Goal: Information Seeking & Learning: Learn about a topic

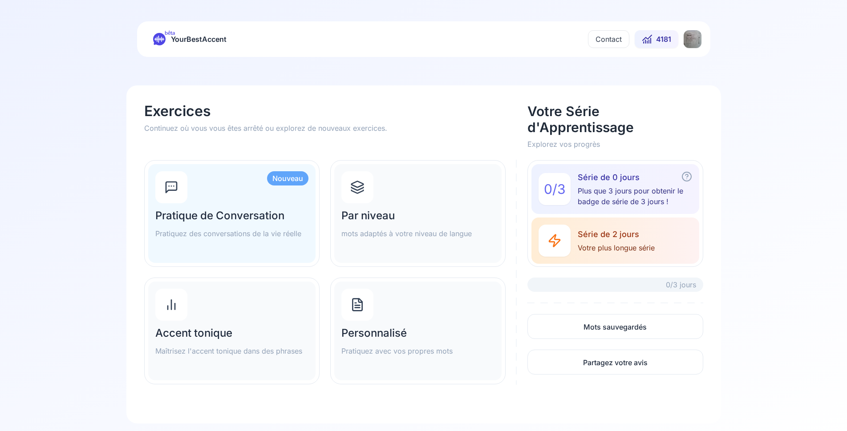
click at [698, 42] on html "bêta YourBestAccent Contact 4181 Exercices Continuez où vous vous êtes arrêté o…" at bounding box center [423, 215] width 847 height 431
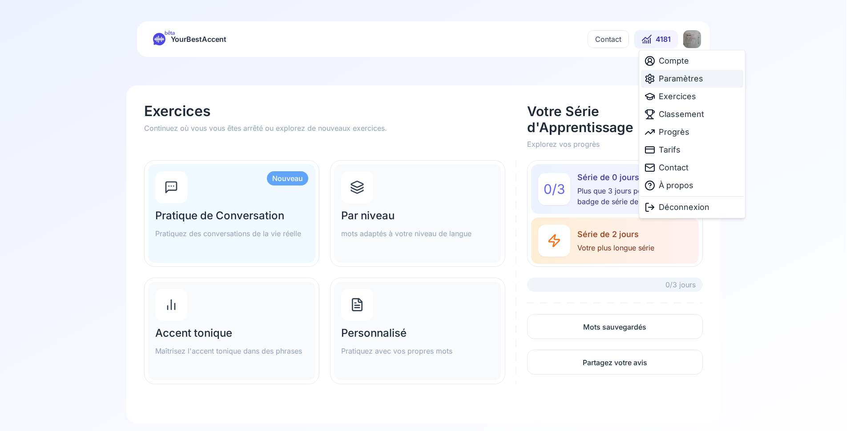
click at [673, 79] on span "Paramètres" at bounding box center [681, 79] width 44 height 12
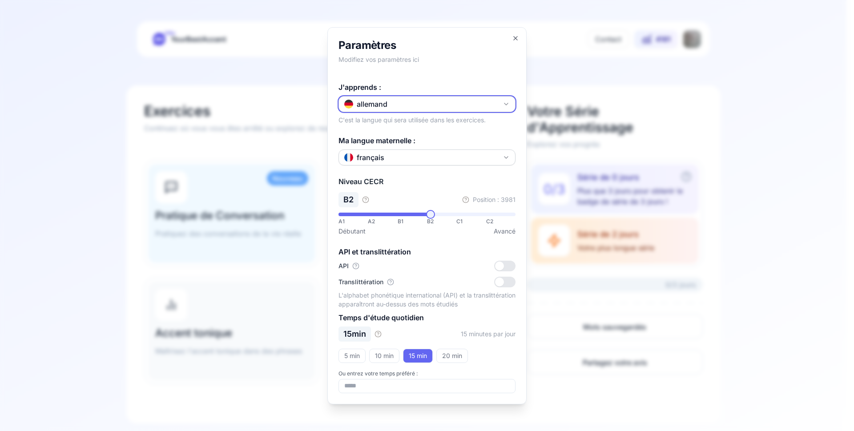
click at [414, 107] on button "allemand" at bounding box center [427, 104] width 177 height 16
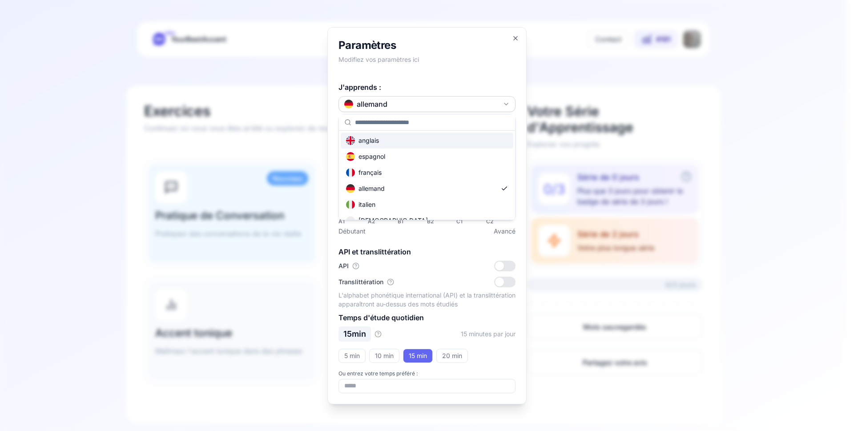
click at [403, 142] on div "anglais" at bounding box center [427, 141] width 173 height 16
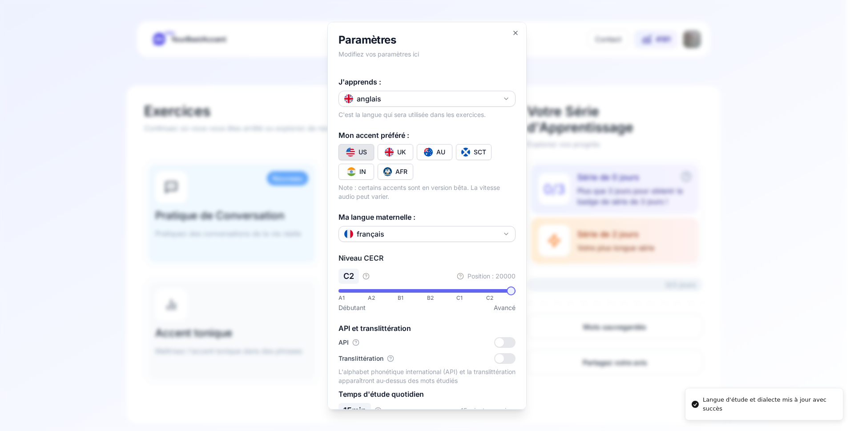
click at [94, 205] on div at bounding box center [427, 215] width 854 height 431
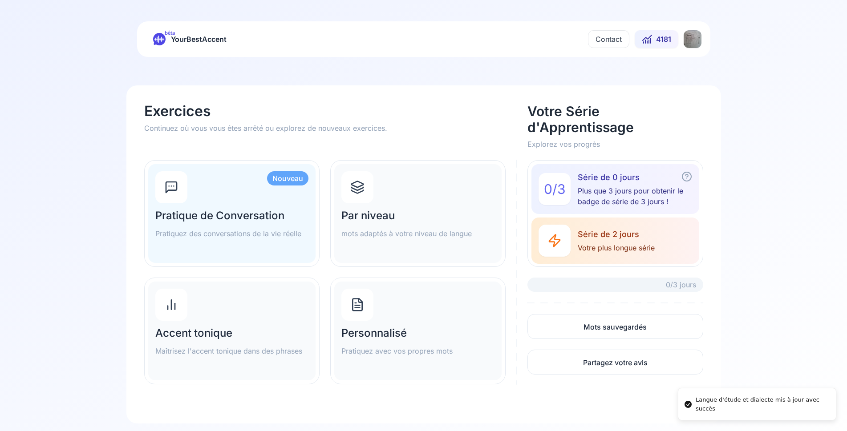
click at [410, 219] on h2 "Par niveau" at bounding box center [417, 216] width 153 height 14
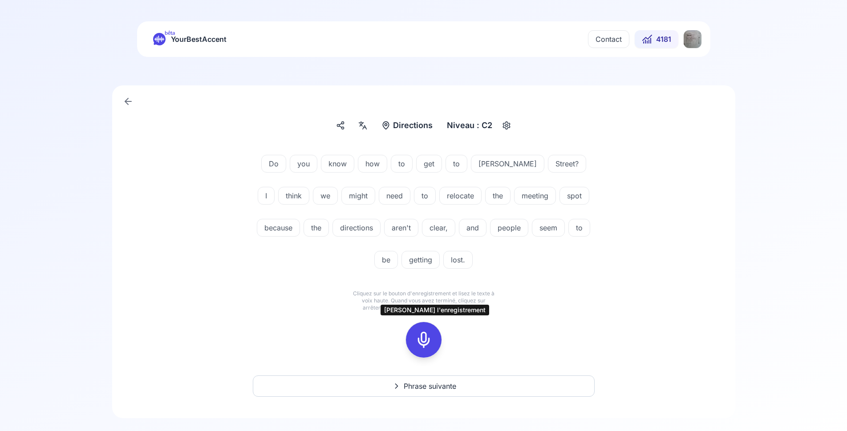
click at [424, 337] on icon at bounding box center [424, 340] width 18 height 18
click at [423, 330] on div at bounding box center [423, 340] width 21 height 36
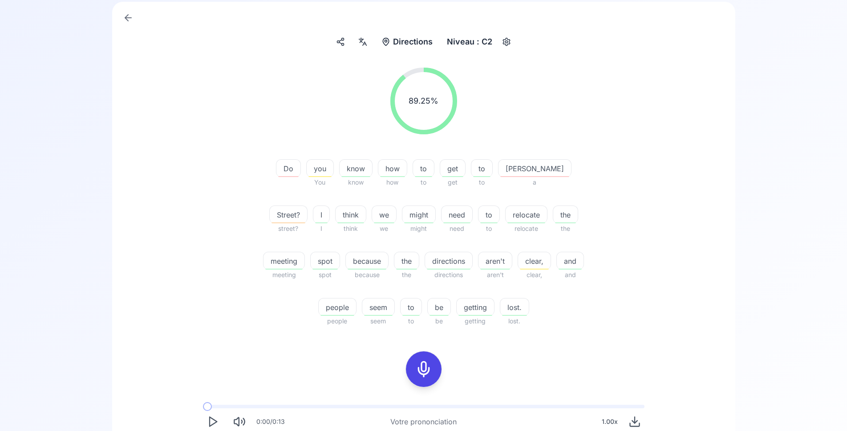
scroll to position [136, 0]
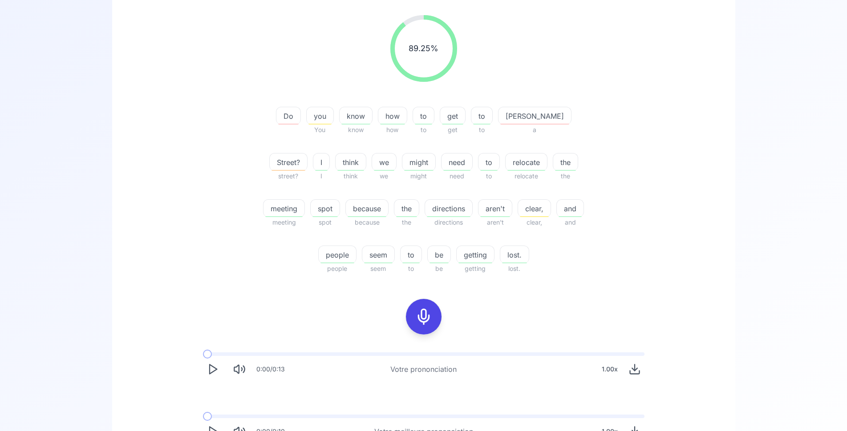
click at [428, 320] on icon at bounding box center [424, 317] width 18 height 18
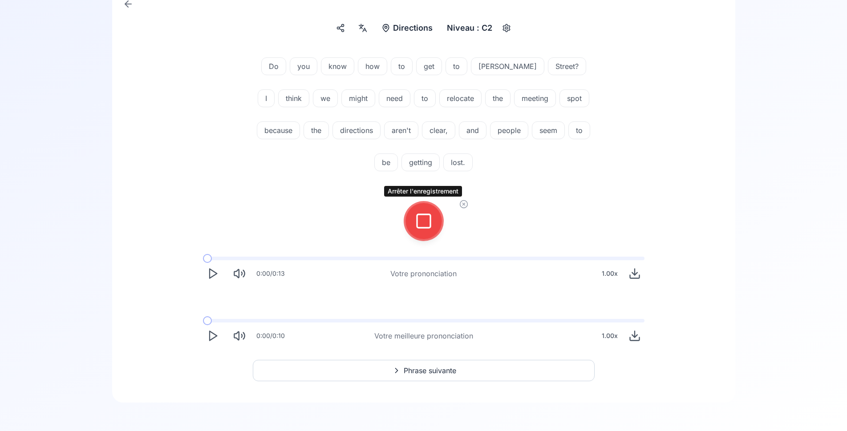
scroll to position [97, 0]
click at [425, 224] on icon at bounding box center [424, 221] width 18 height 18
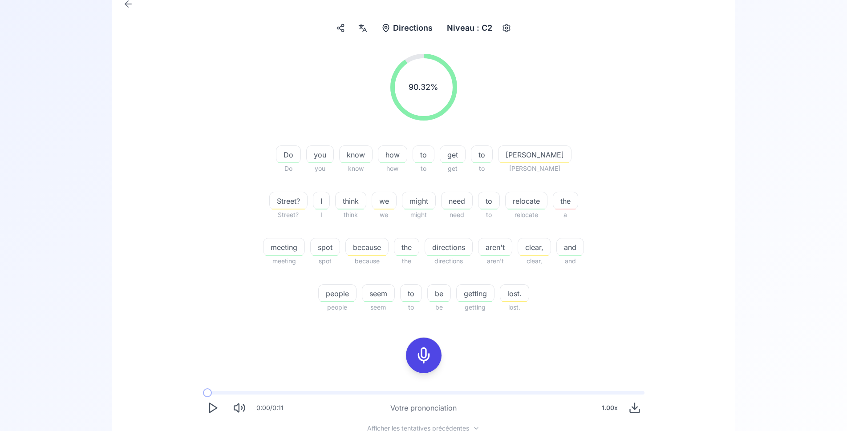
scroll to position [239, 0]
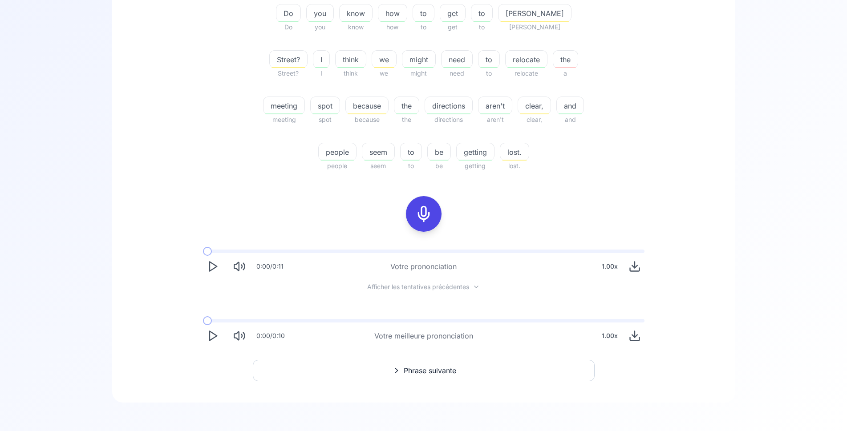
click at [214, 337] on polygon "Play" at bounding box center [213, 335] width 7 height 9
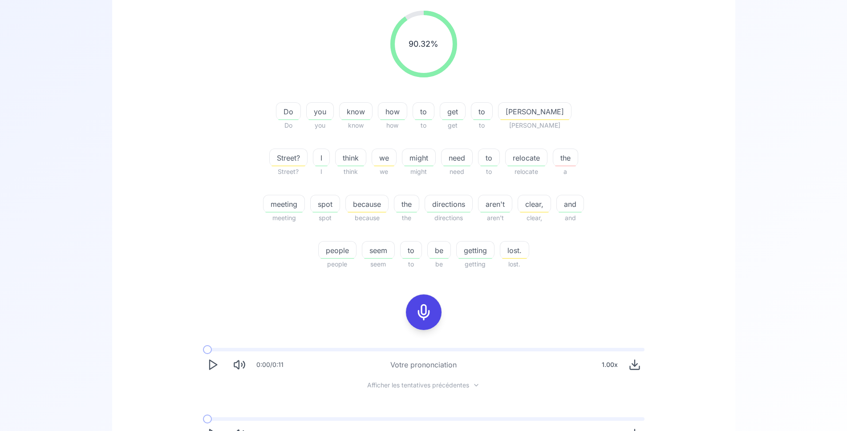
scroll to position [194, 0]
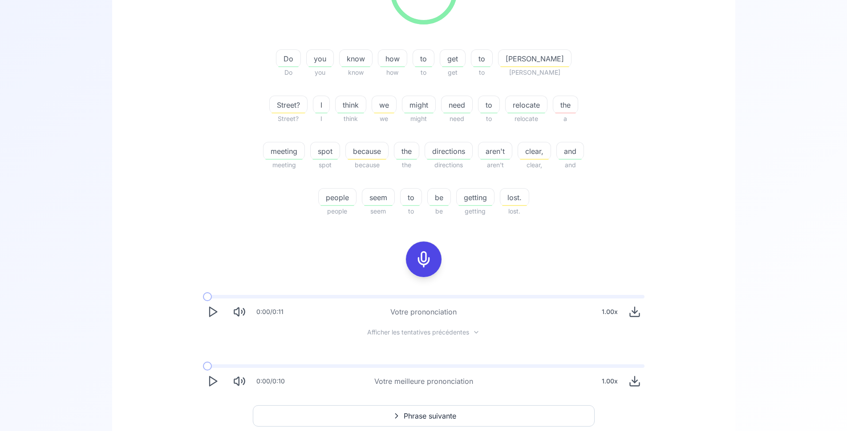
click at [211, 381] on icon "Play" at bounding box center [212, 381] width 12 height 12
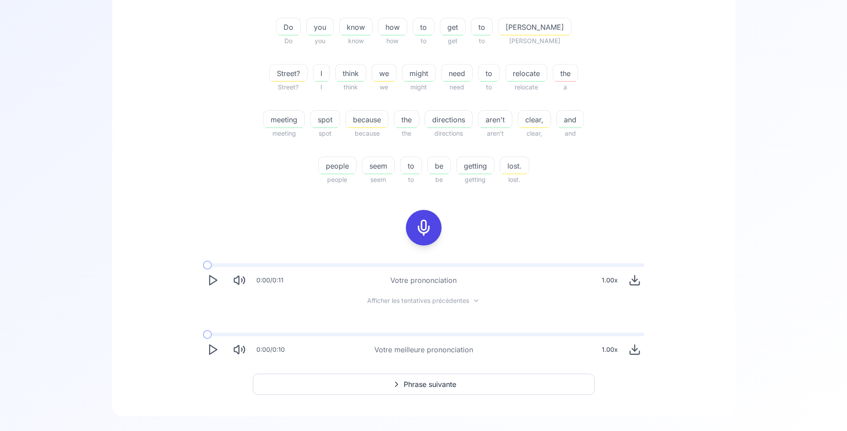
scroll to position [239, 0]
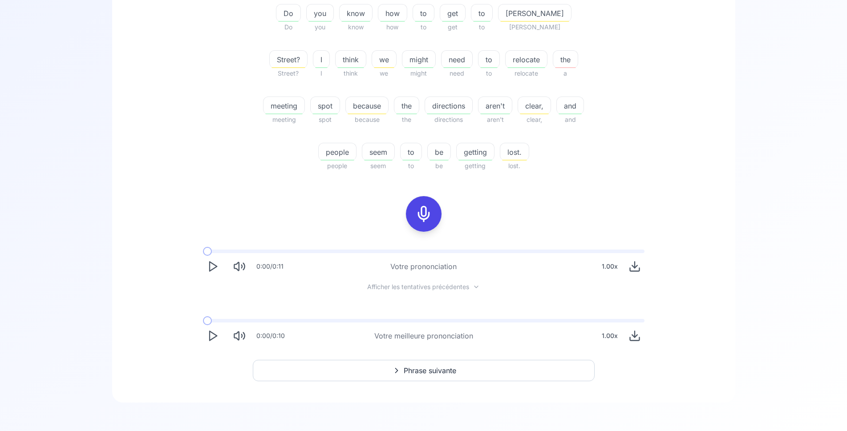
click at [210, 336] on polygon "Play" at bounding box center [213, 335] width 7 height 9
click at [429, 216] on icon at bounding box center [424, 214] width 18 height 18
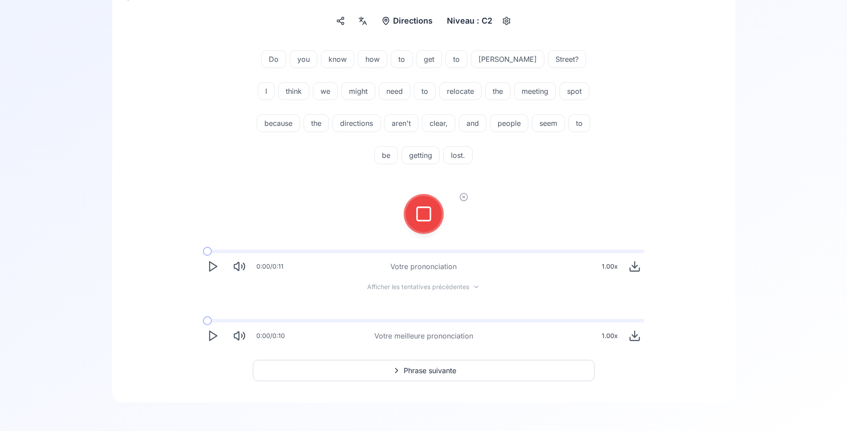
click at [432, 213] on div at bounding box center [423, 214] width 21 height 36
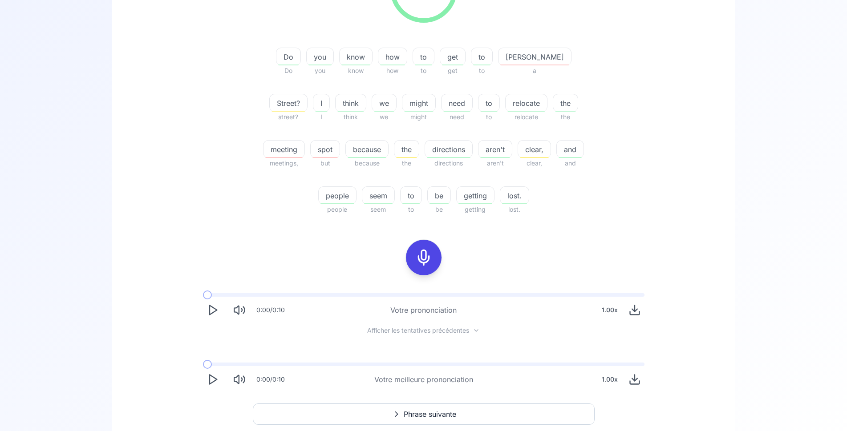
click at [427, 262] on icon at bounding box center [424, 258] width 18 height 18
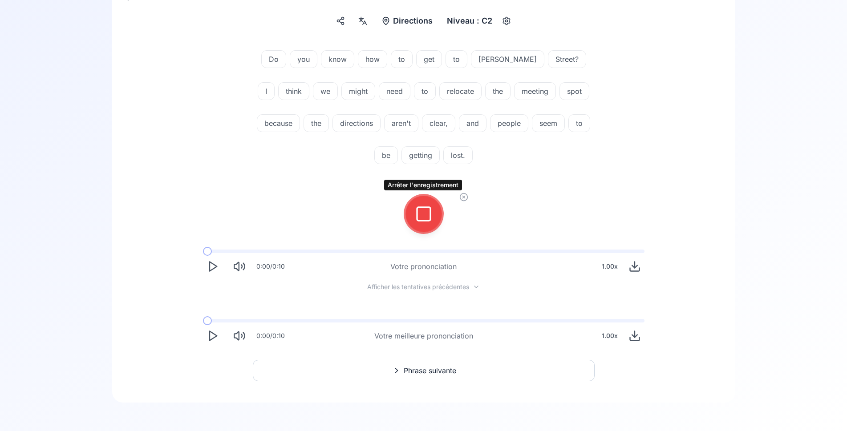
click at [418, 218] on icon at bounding box center [424, 214] width 18 height 18
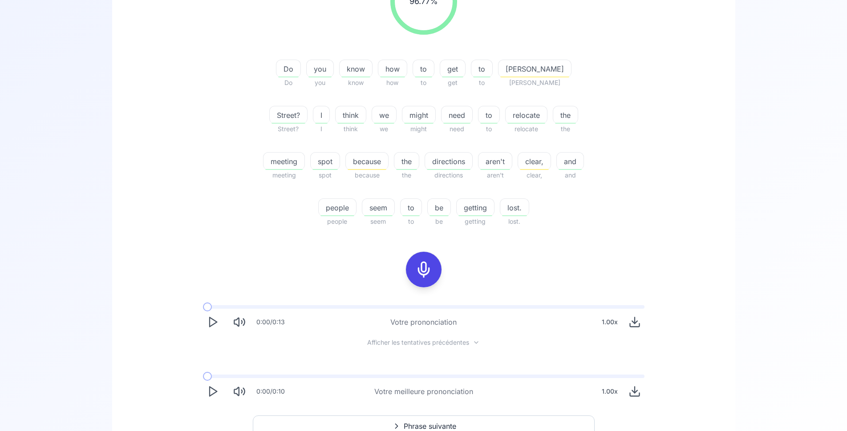
scroll to position [195, 0]
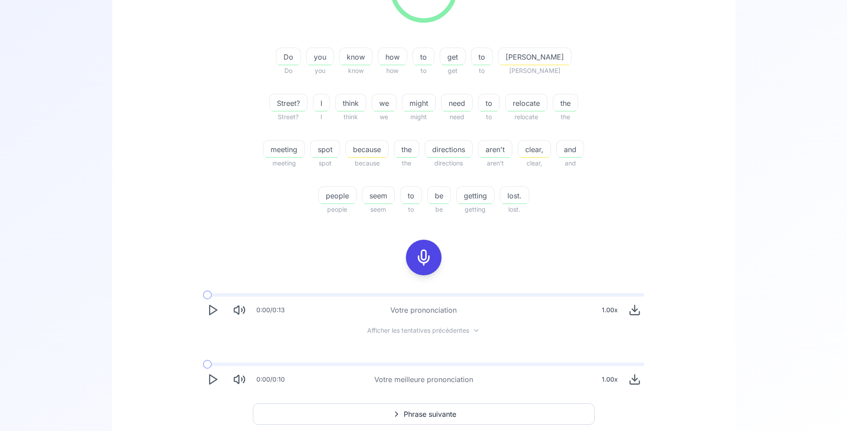
click at [215, 312] on icon "Play" at bounding box center [212, 310] width 12 height 12
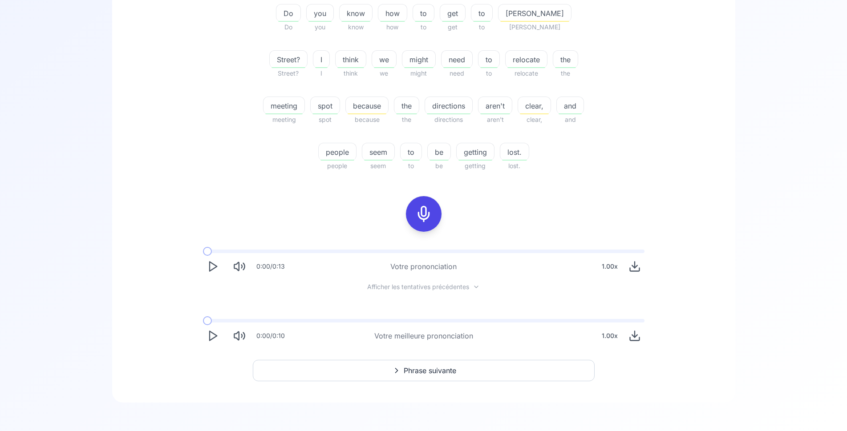
click at [209, 332] on icon "Play" at bounding box center [212, 336] width 12 height 12
click at [392, 370] on icon at bounding box center [396, 370] width 11 height 9
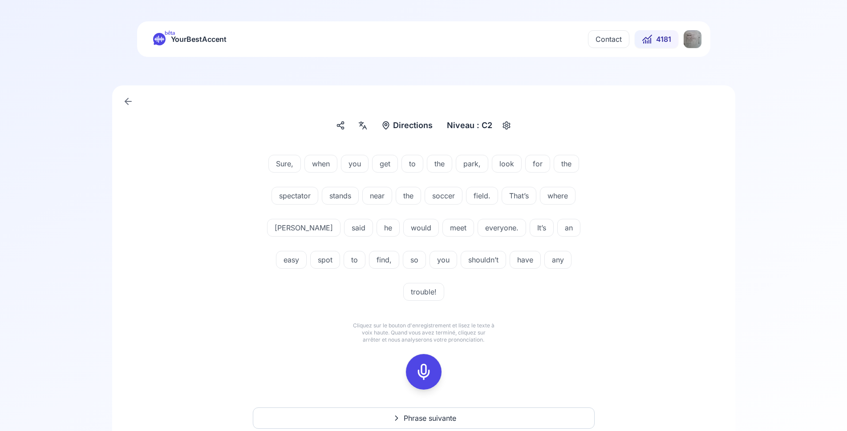
click at [430, 365] on rect at bounding box center [423, 371] width 13 height 13
click at [432, 354] on div at bounding box center [423, 372] width 21 height 36
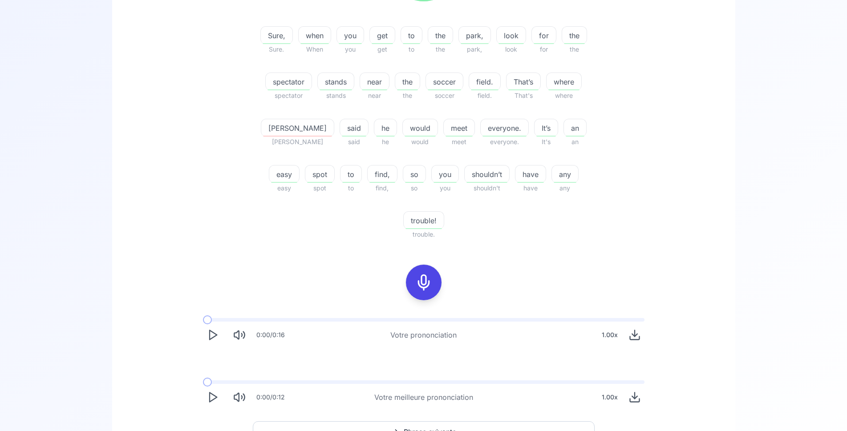
scroll to position [227, 0]
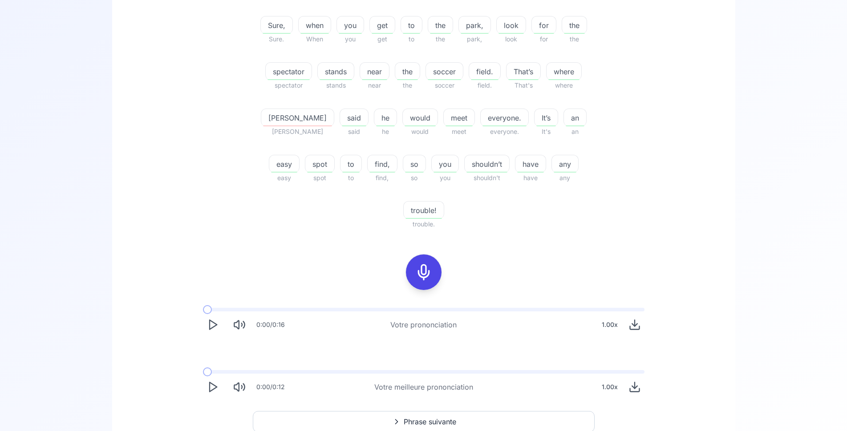
click at [210, 383] on polygon "Play" at bounding box center [213, 387] width 7 height 9
click at [212, 381] on icon "Play" at bounding box center [212, 387] width 12 height 12
click at [247, 370] on span at bounding box center [225, 372] width 44 height 4
click at [358, 411] on button "Phrase suivante" at bounding box center [424, 421] width 342 height 21
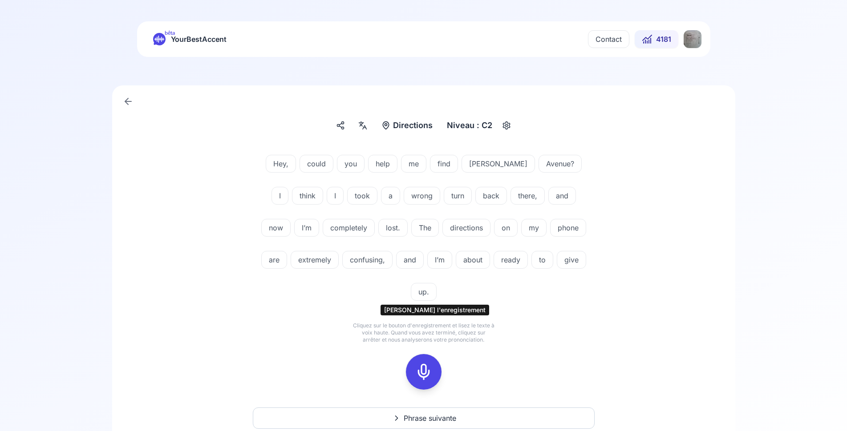
click at [421, 363] on icon at bounding box center [424, 372] width 18 height 18
click at [418, 363] on icon at bounding box center [424, 372] width 18 height 18
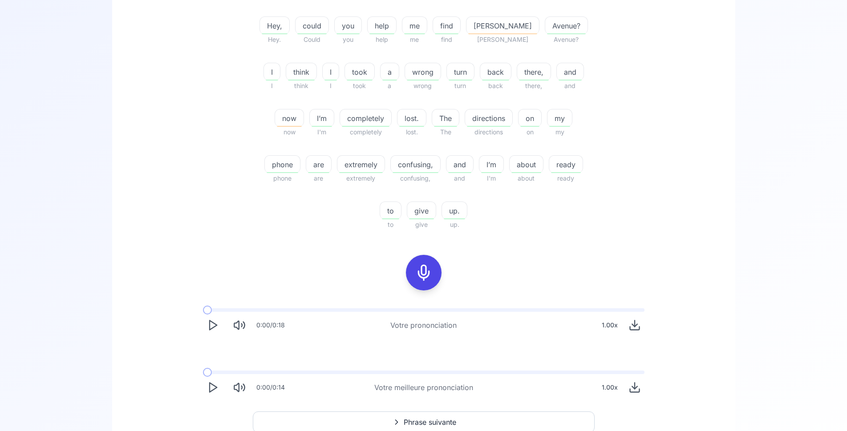
scroll to position [227, 0]
click at [420, 268] on icon at bounding box center [424, 272] width 18 height 18
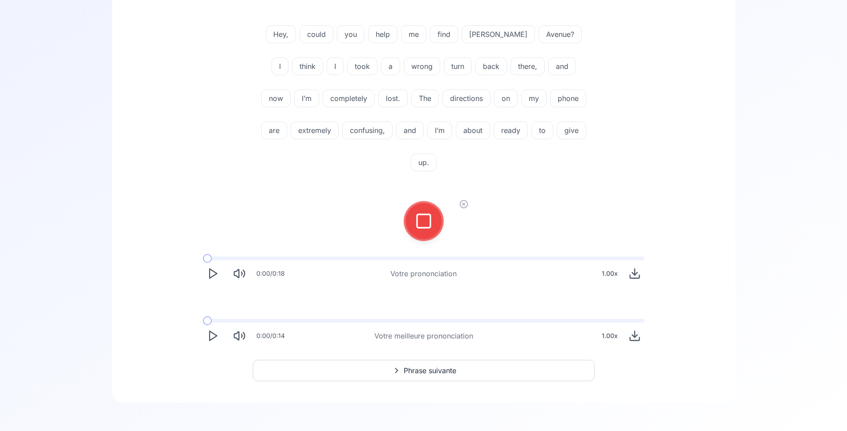
scroll to position [97, 0]
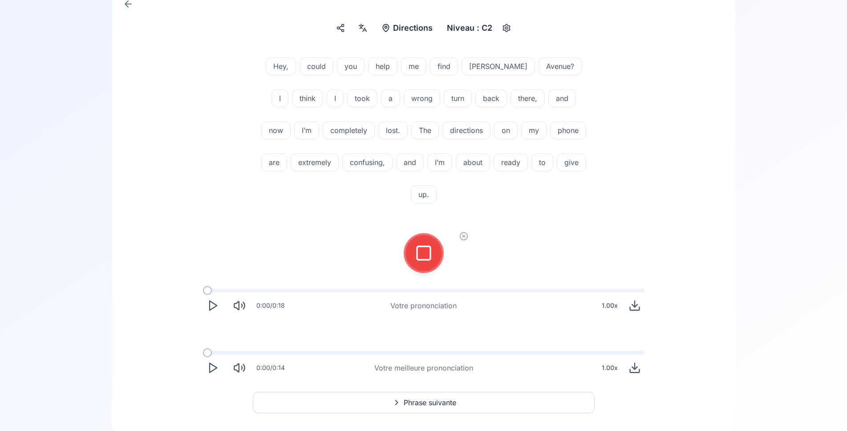
click at [416, 244] on icon at bounding box center [424, 253] width 18 height 18
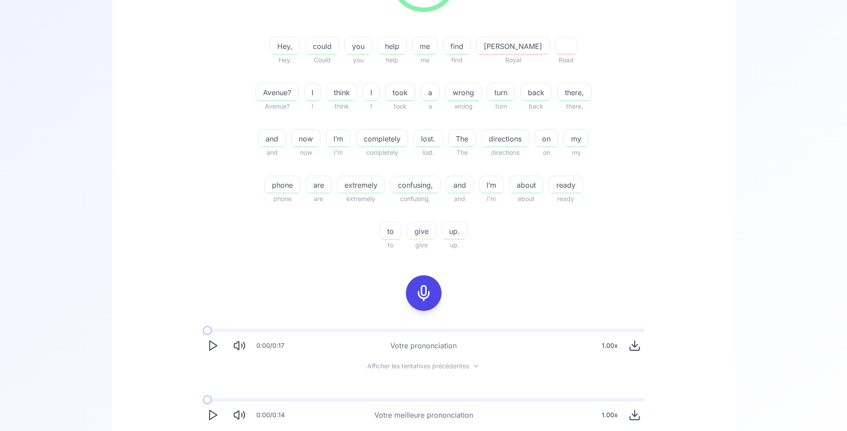
scroll to position [234, 0]
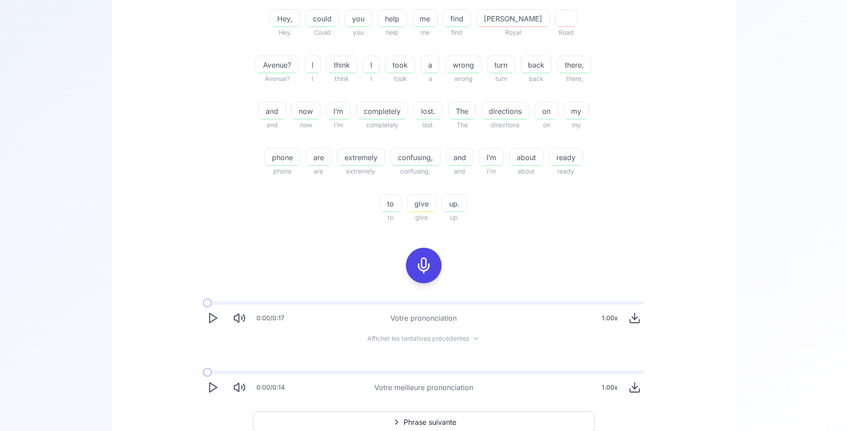
click at [214, 383] on icon "Play" at bounding box center [212, 387] width 12 height 12
click at [423, 262] on icon at bounding box center [424, 266] width 18 height 18
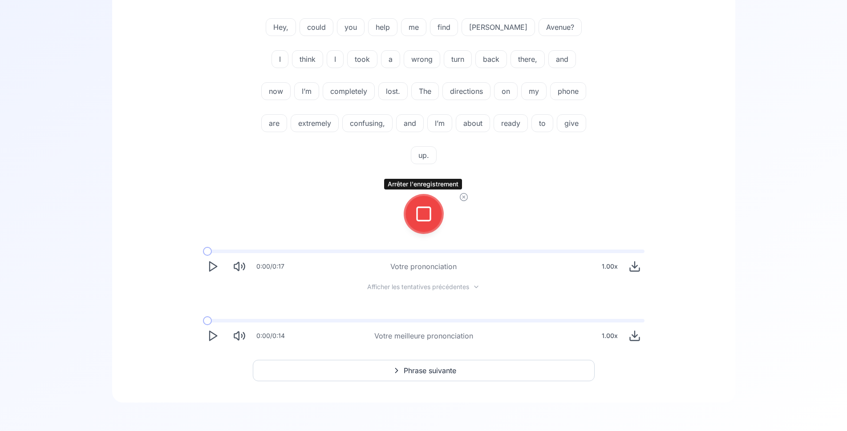
scroll to position [105, 0]
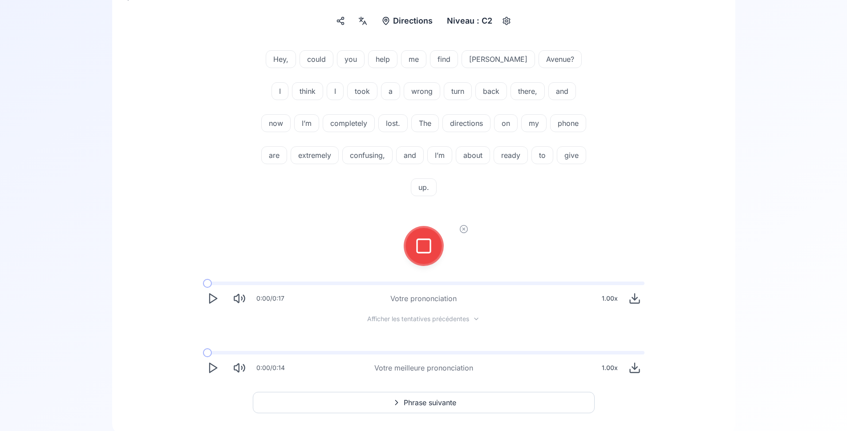
click at [424, 237] on icon at bounding box center [424, 246] width 18 height 18
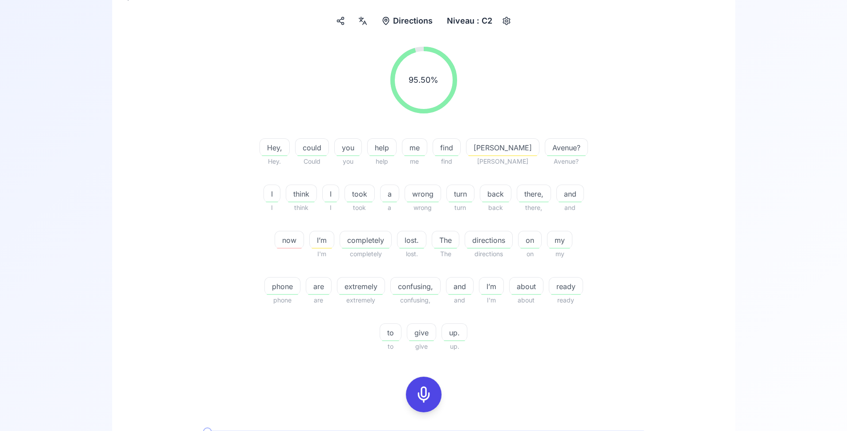
scroll to position [285, 0]
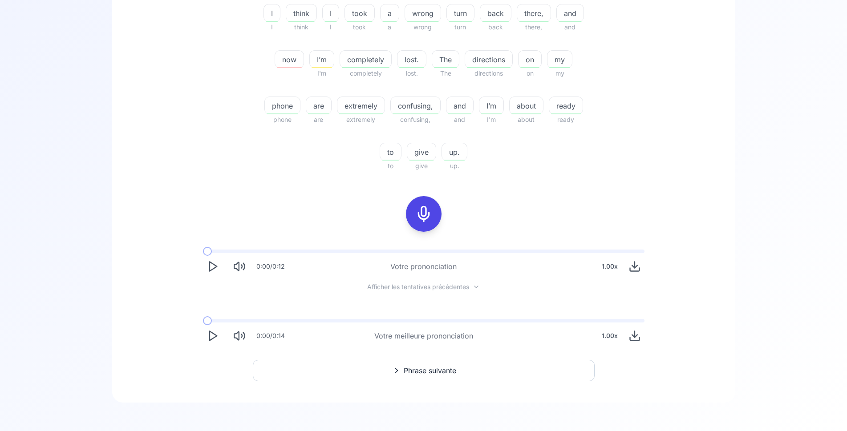
click at [212, 269] on icon "Play" at bounding box center [212, 266] width 12 height 12
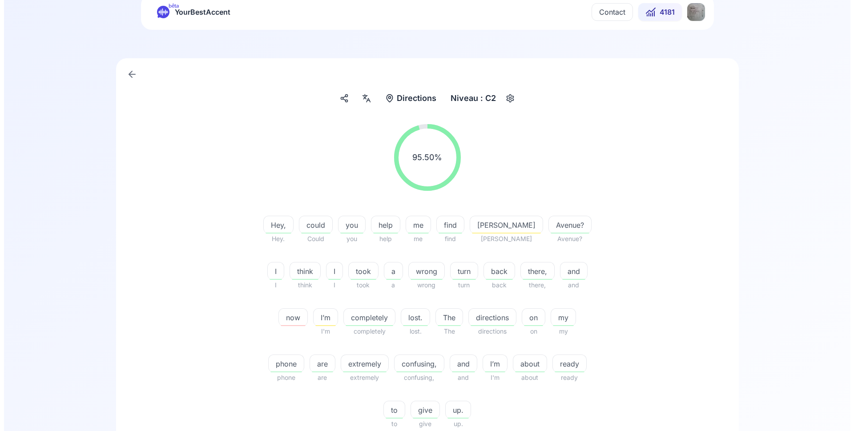
scroll to position [0, 0]
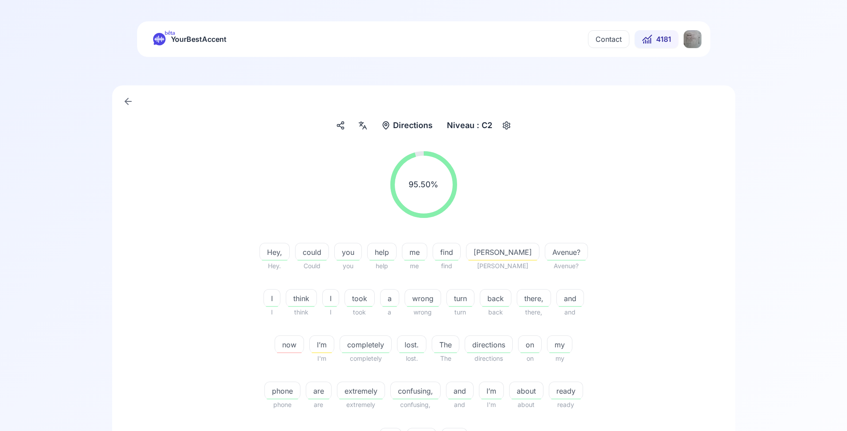
click at [689, 38] on html "bêta YourBestAccent Contact 4181 Directions Directions Niveau : C2 95.50 % 95.5…" at bounding box center [423, 215] width 847 height 431
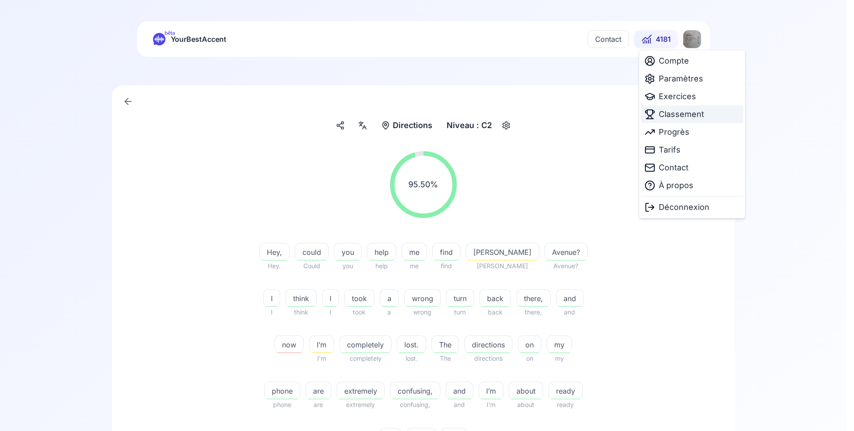
click at [684, 112] on span "Classement" at bounding box center [681, 114] width 45 height 12
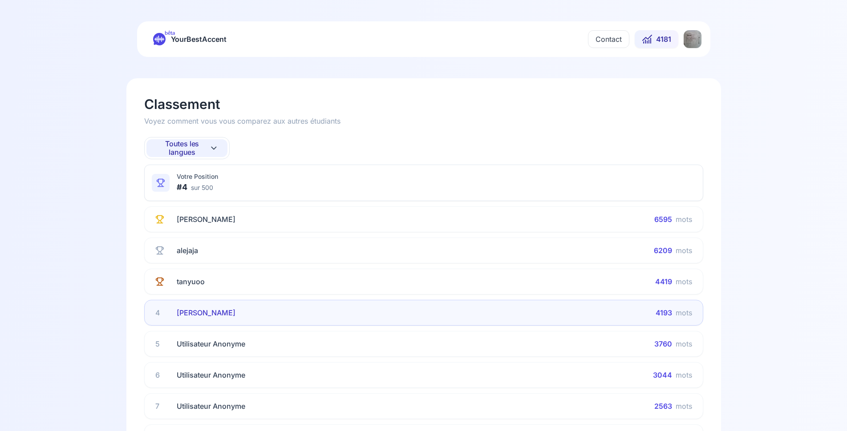
click at [188, 148] on span "Toutes les langues" at bounding box center [182, 148] width 54 height 17
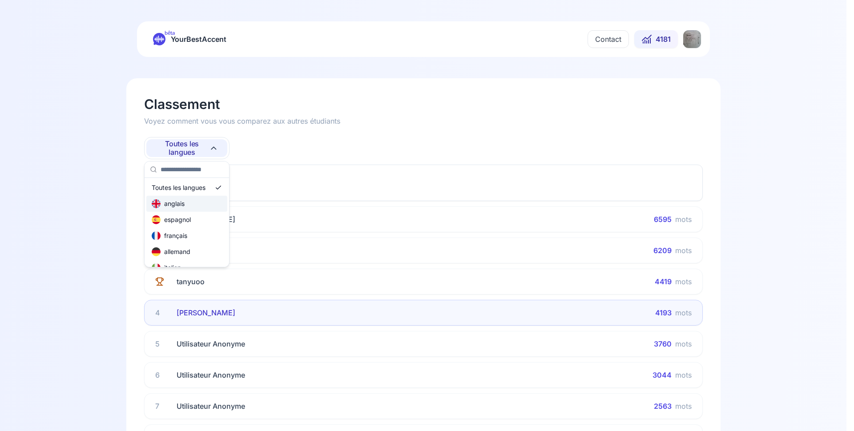
click at [193, 206] on div "anglais" at bounding box center [186, 204] width 81 height 16
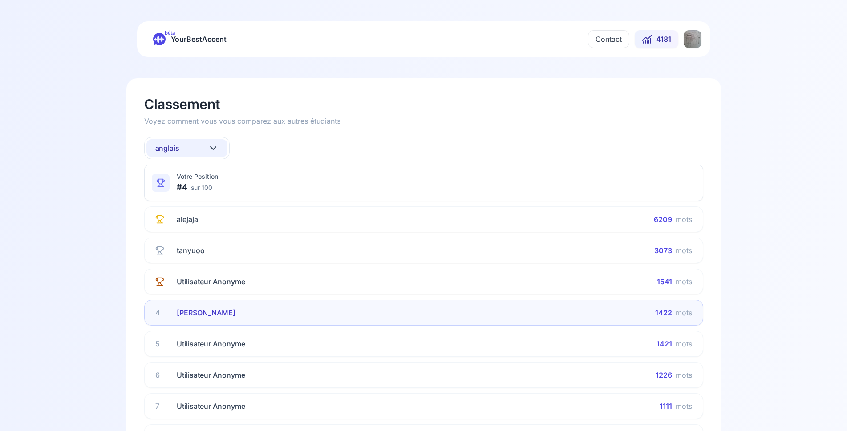
click at [193, 152] on button "anglais" at bounding box center [186, 148] width 81 height 18
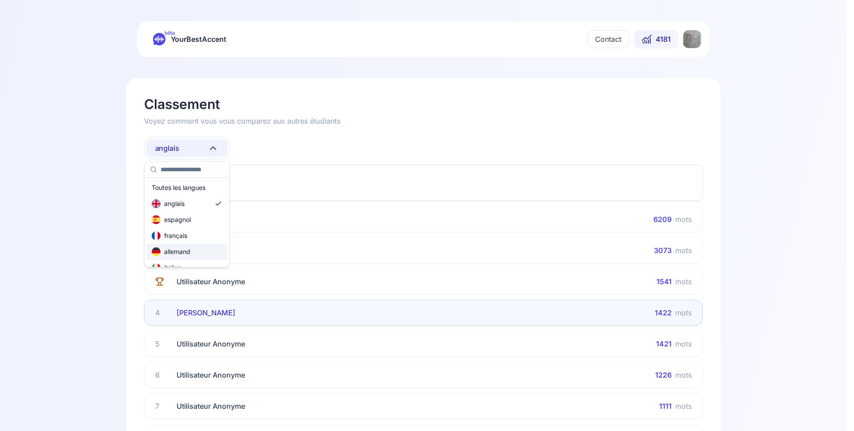
click at [190, 250] on div "allemand" at bounding box center [171, 251] width 39 height 9
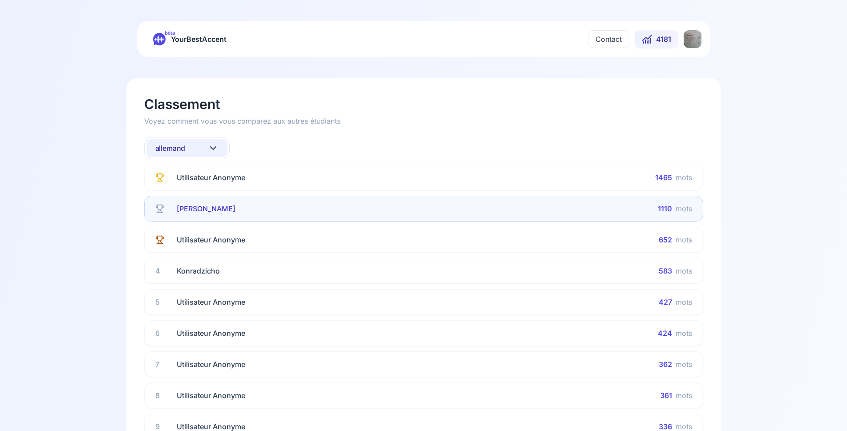
click at [208, 148] on icon at bounding box center [213, 148] width 11 height 11
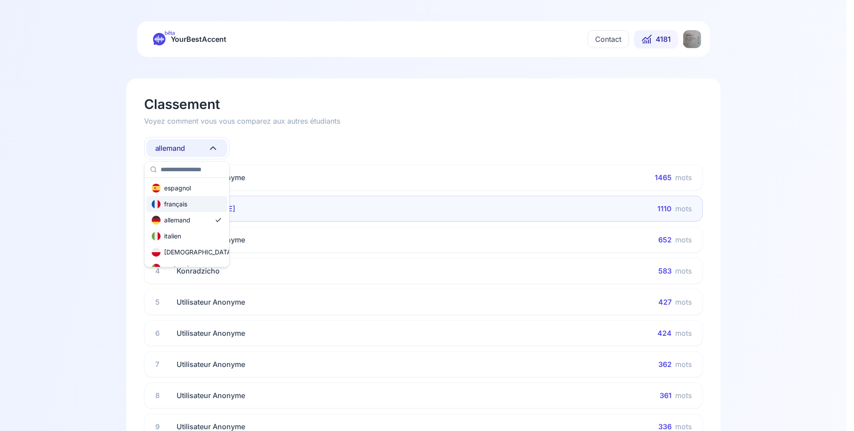
scroll to position [53, 0]
click at [186, 260] on div "russe" at bounding box center [186, 262] width 81 height 16
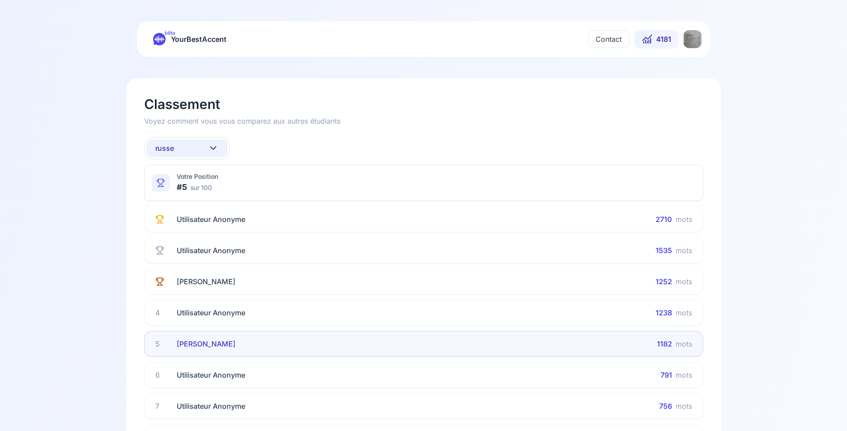
click at [197, 150] on button "russe" at bounding box center [186, 148] width 81 height 18
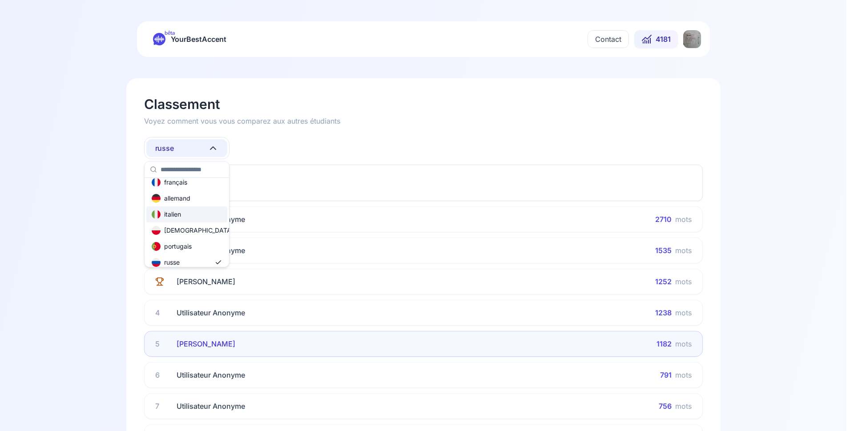
scroll to position [0, 0]
click at [194, 206] on div "anglais" at bounding box center [186, 204] width 81 height 16
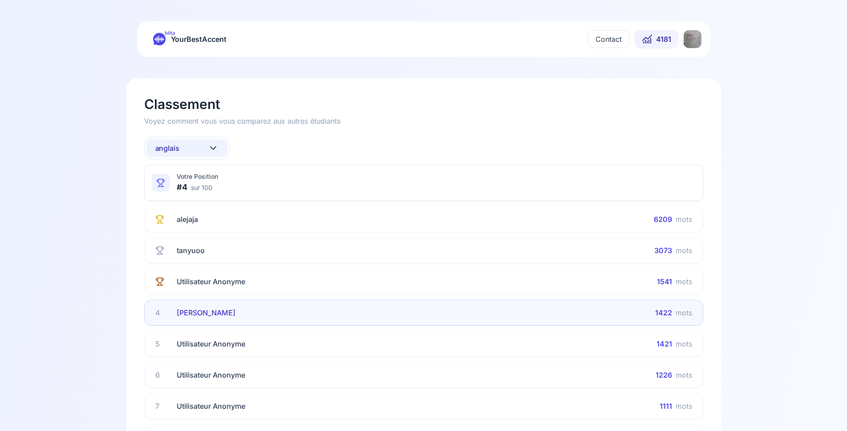
click at [190, 154] on button "anglais" at bounding box center [186, 148] width 81 height 18
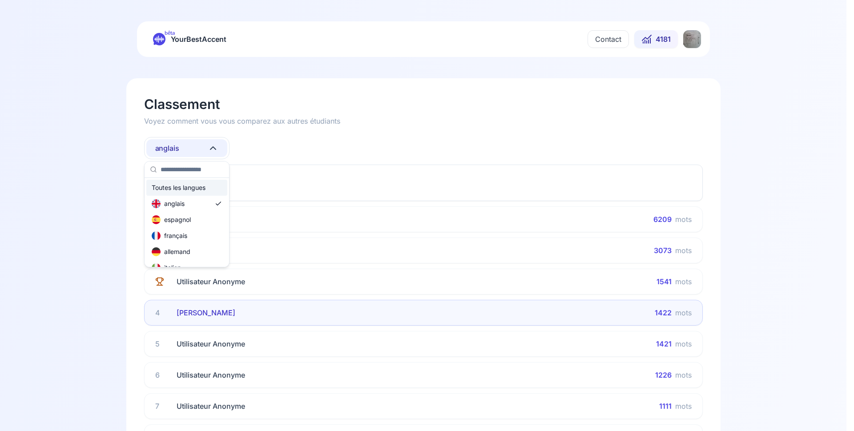
click at [188, 149] on html "bêta YourBestAccent Contact 4181 Classement Voyez comment vous vous comparez au…" at bounding box center [427, 215] width 854 height 431
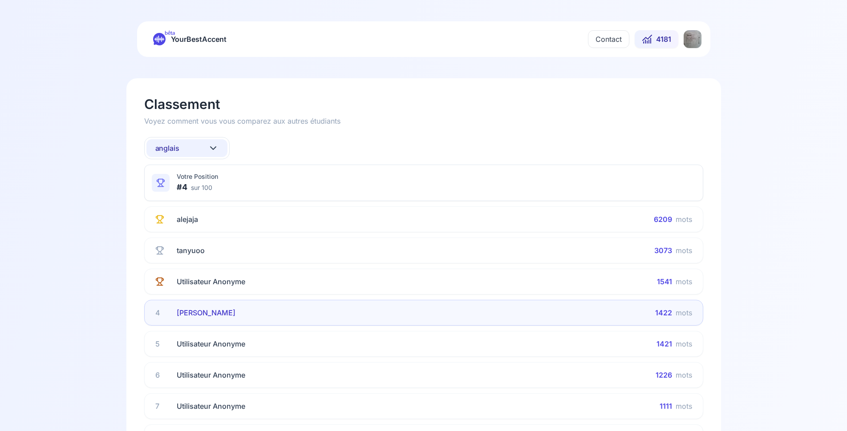
click at [188, 153] on button "anglais" at bounding box center [186, 148] width 81 height 18
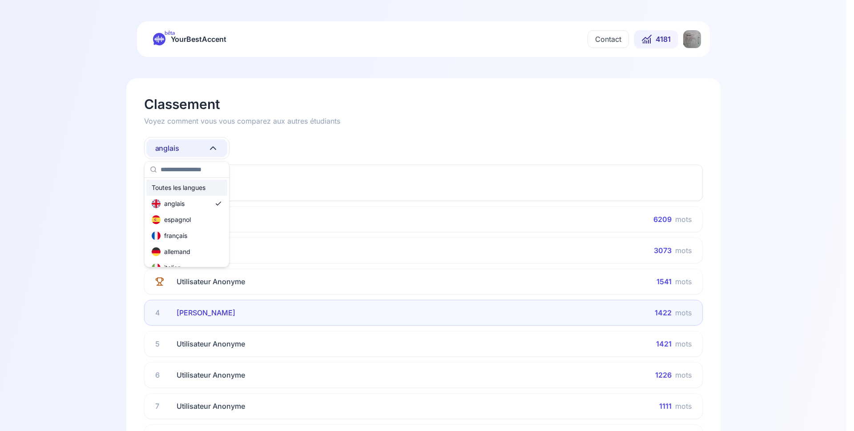
click at [184, 187] on div "Toutes les langues" at bounding box center [179, 187] width 54 height 9
